Goal: Task Accomplishment & Management: Use online tool/utility

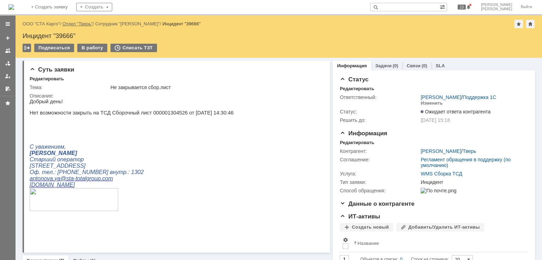
drag, startPoint x: 46, startPoint y: 23, endPoint x: 72, endPoint y: 21, distance: 26.2
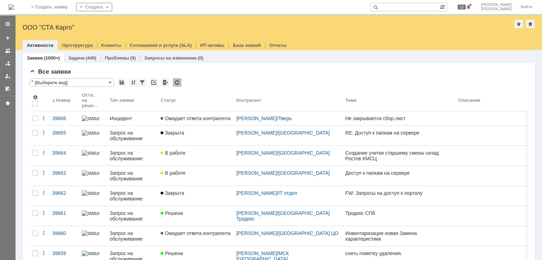
click at [14, 10] on img at bounding box center [11, 7] width 6 height 6
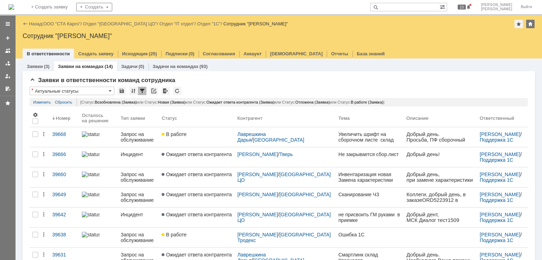
click at [65, 20] on div "Назад | ООО "СТА Карго" / Отдел "[GEOGRAPHIC_DATA] ЦО" / Отдел "IT отдел" / Отд…" at bounding box center [279, 24] width 512 height 8
click at [65, 22] on link "ООО "СТА Карго"" at bounding box center [61, 23] width 37 height 5
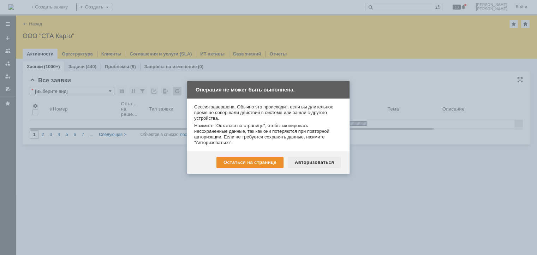
click at [319, 161] on div "Авторизоваться" at bounding box center [314, 162] width 53 height 11
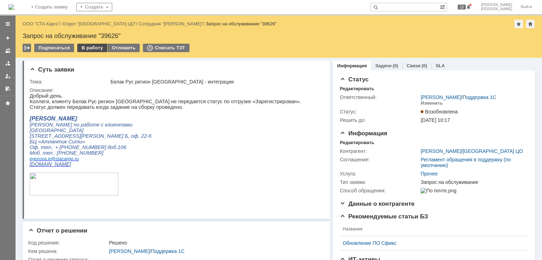
click at [100, 50] on div "В работу" at bounding box center [92, 48] width 30 height 8
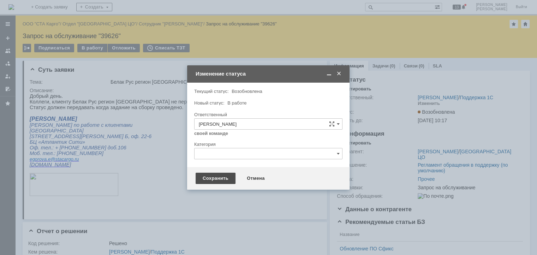
click at [202, 176] on div "Сохранить" at bounding box center [215, 178] width 40 height 11
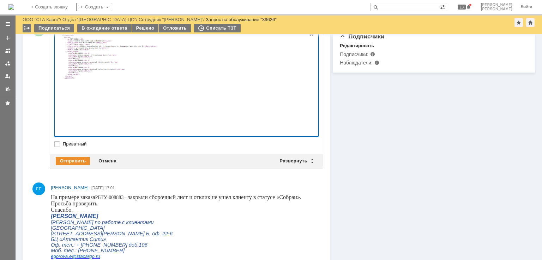
scroll to position [212, 0]
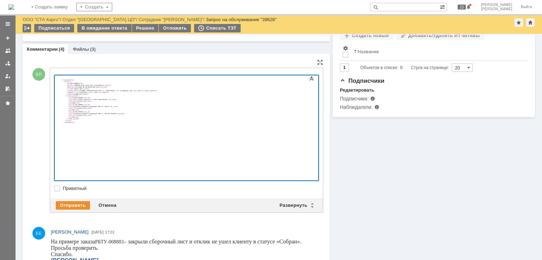
click at [163, 124] on img at bounding box center [112, 101] width 101 height 46
click at [68, 78] on body at bounding box center [112, 101] width 106 height 52
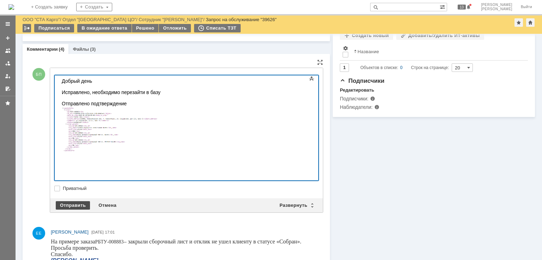
click at [72, 205] on div "Отправить" at bounding box center [73, 205] width 34 height 8
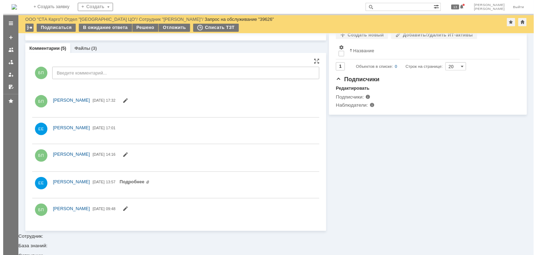
scroll to position [0, 0]
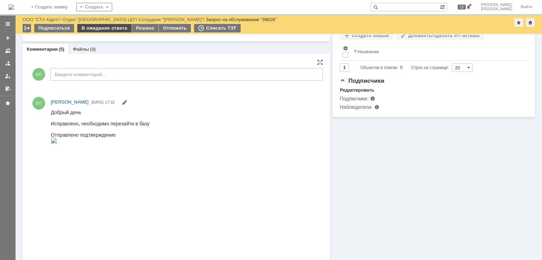
click at [105, 31] on div "В ожидание ответа" at bounding box center [104, 28] width 54 height 8
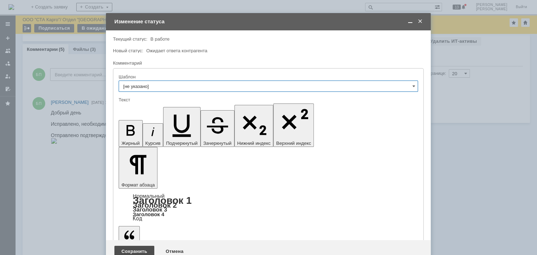
click at [143, 246] on div "Сохранить" at bounding box center [134, 251] width 40 height 11
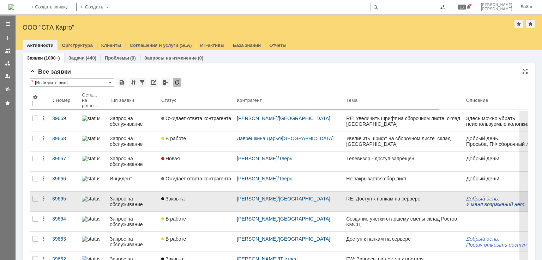
scroll to position [35, 0]
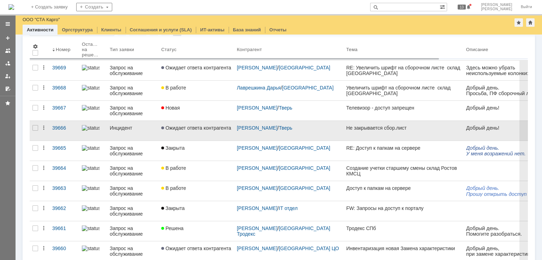
click at [196, 132] on link "Ожидает ответа контрагента" at bounding box center [195, 131] width 75 height 20
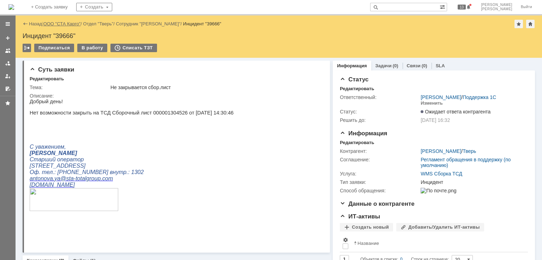
click at [59, 23] on link "ООО "СТА Карго"" at bounding box center [61, 23] width 37 height 5
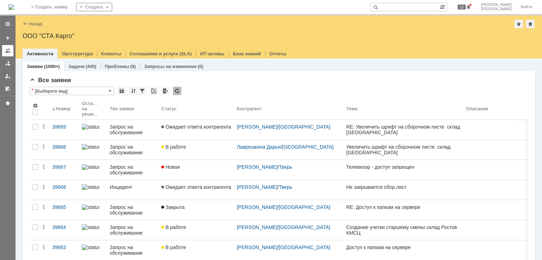
click at [11, 52] on link at bounding box center [7, 50] width 11 height 11
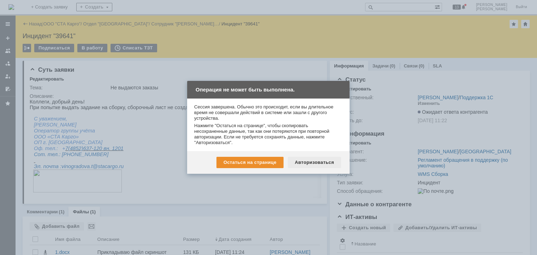
click at [308, 164] on div "Авторизоваться" at bounding box center [314, 162] width 53 height 11
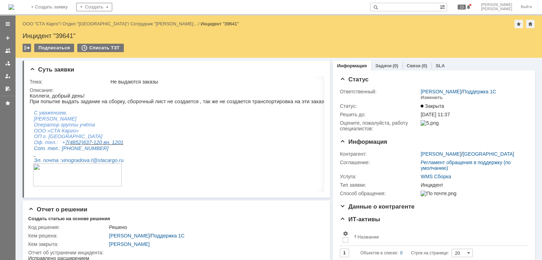
click at [48, 21] on link "ООО "СТА Карго"" at bounding box center [41, 23] width 37 height 5
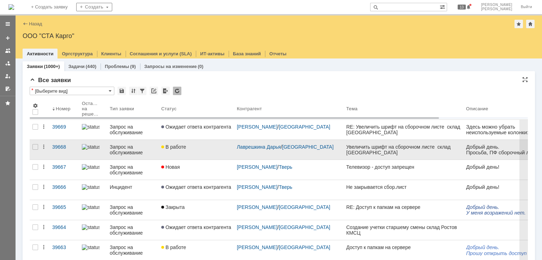
click at [207, 155] on link "В работе" at bounding box center [195, 150] width 75 height 20
